Goal: Task Accomplishment & Management: Manage account settings

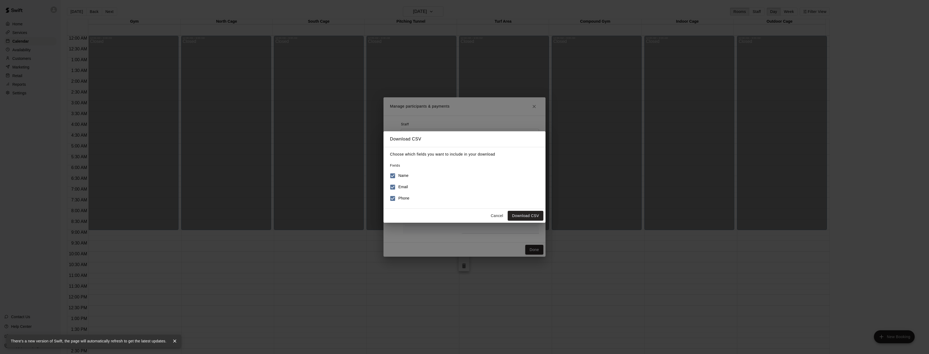
scroll to position [194, 0]
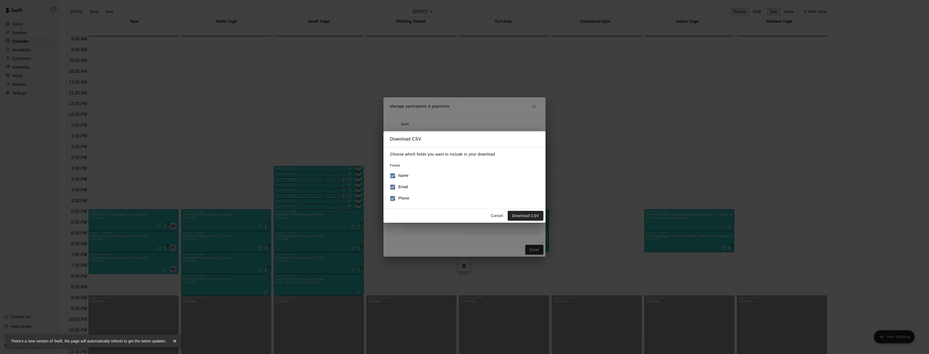
click at [500, 217] on button "Cancel" at bounding box center [496, 216] width 17 height 10
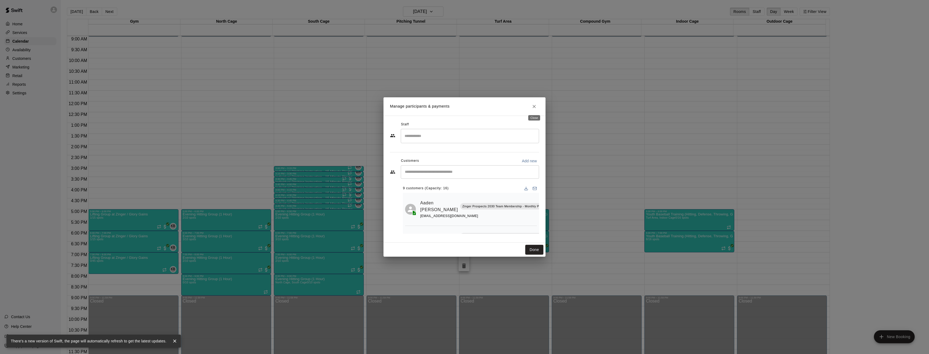
click at [535, 106] on icon "Close" at bounding box center [533, 106] width 3 height 3
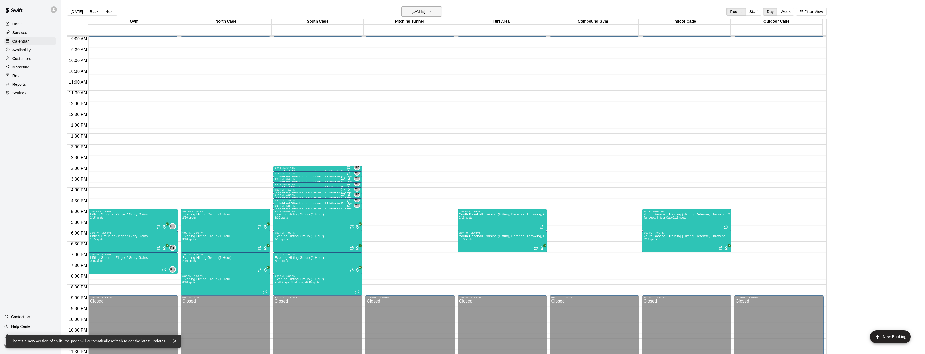
click at [424, 13] on h6 "Monday Sep 15" at bounding box center [418, 12] width 14 height 8
click at [412, 66] on button "16" at bounding box center [412, 68] width 10 height 10
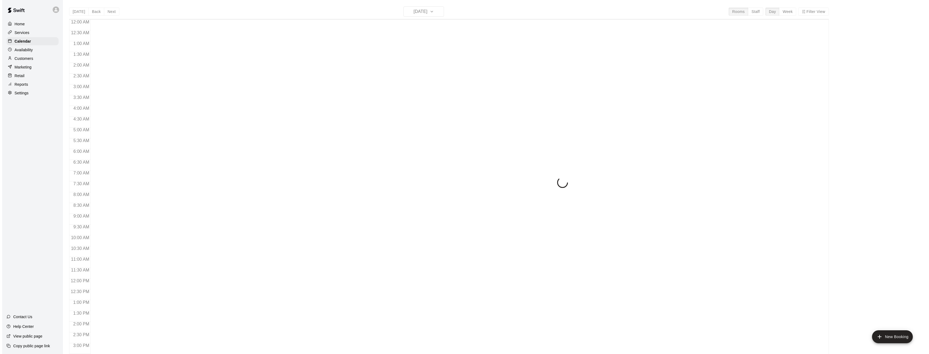
scroll to position [177, 0]
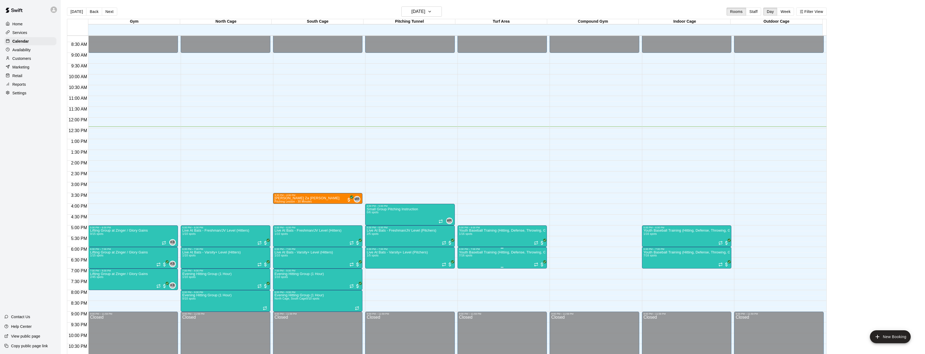
click at [462, 268] on img "edit" at bounding box center [464, 270] width 6 height 6
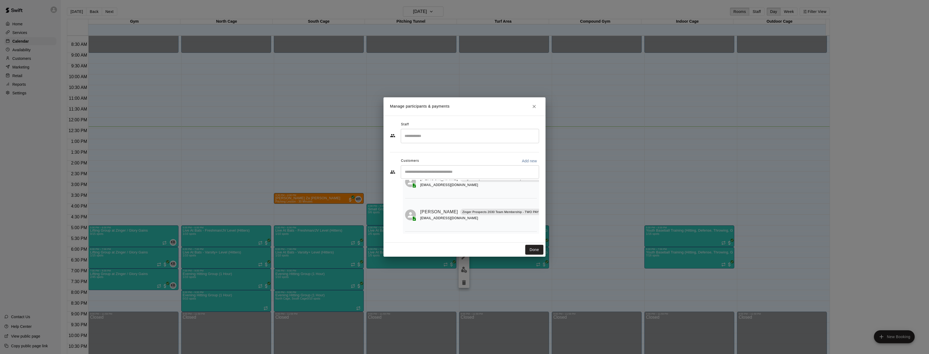
scroll to position [198, 0]
click at [534, 105] on icon "Close" at bounding box center [533, 106] width 5 height 5
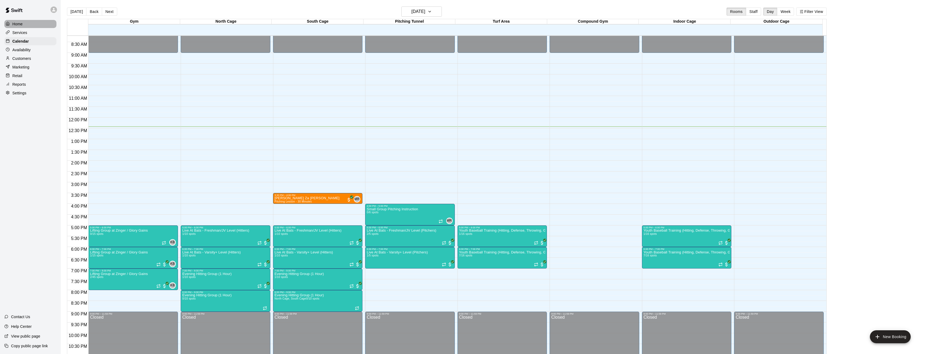
click at [17, 24] on p "Home" at bounding box center [17, 23] width 10 height 5
